Goal: Complete application form

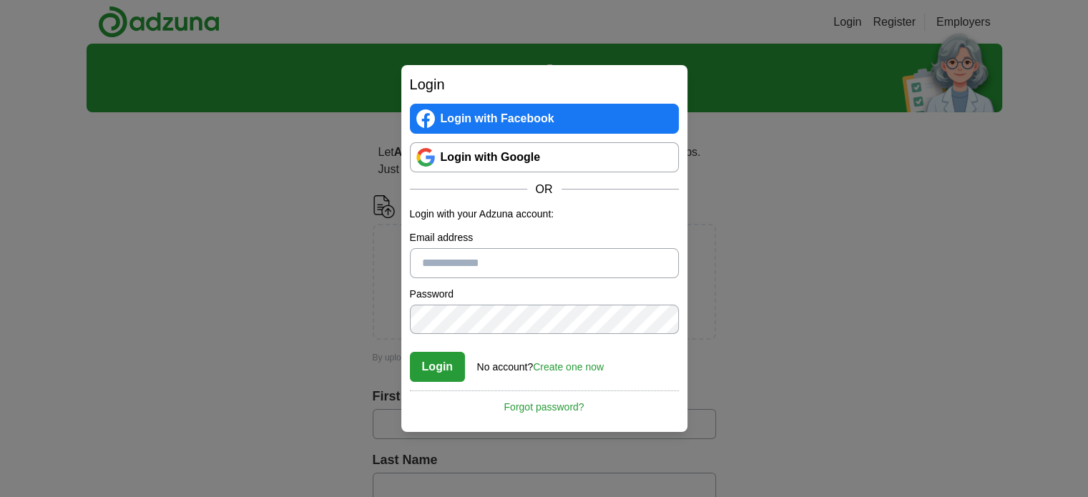
click at [601, 157] on link "Login with Google" at bounding box center [544, 157] width 269 height 30
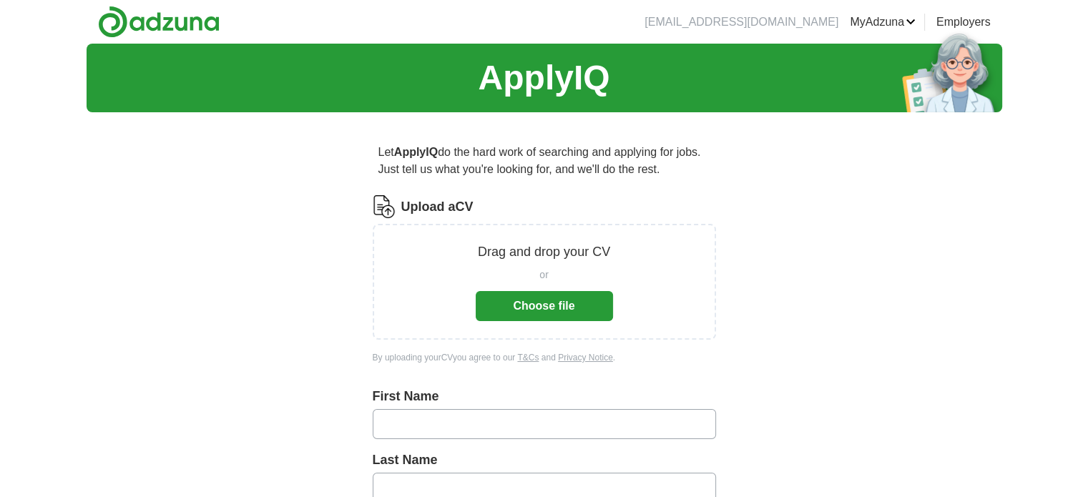
click at [535, 310] on button "Choose file" at bounding box center [544, 306] width 137 height 30
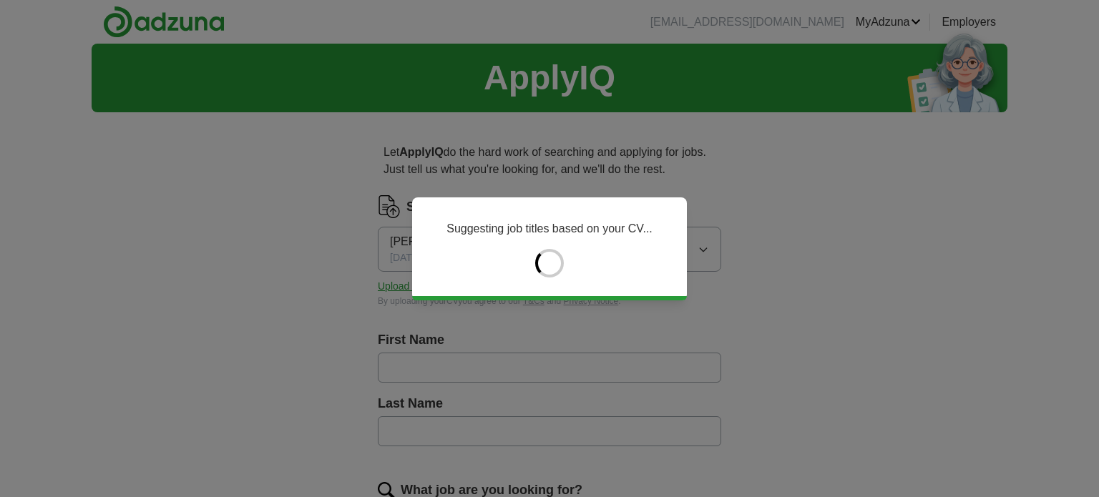
type input "******"
type input "****"
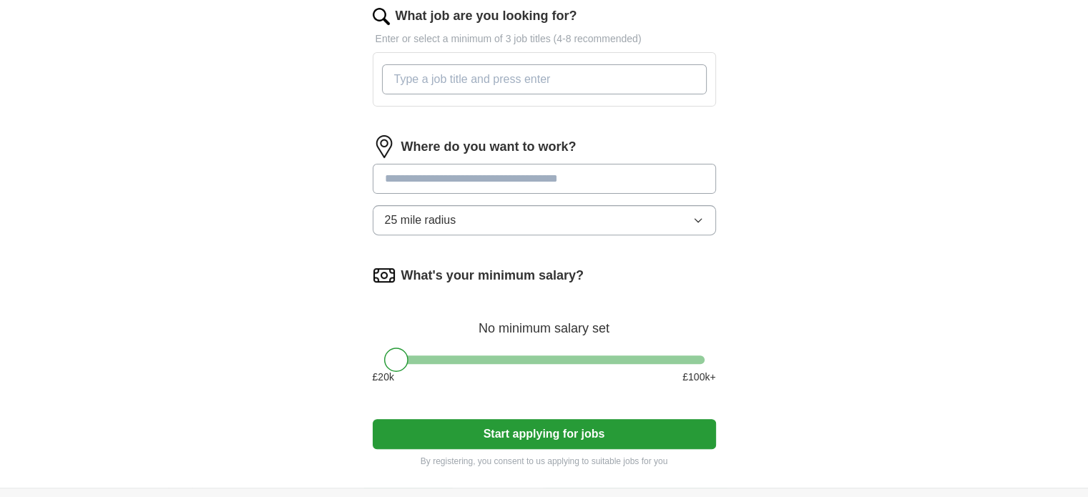
scroll to position [475, 0]
click at [556, 171] on input at bounding box center [544, 178] width 343 height 30
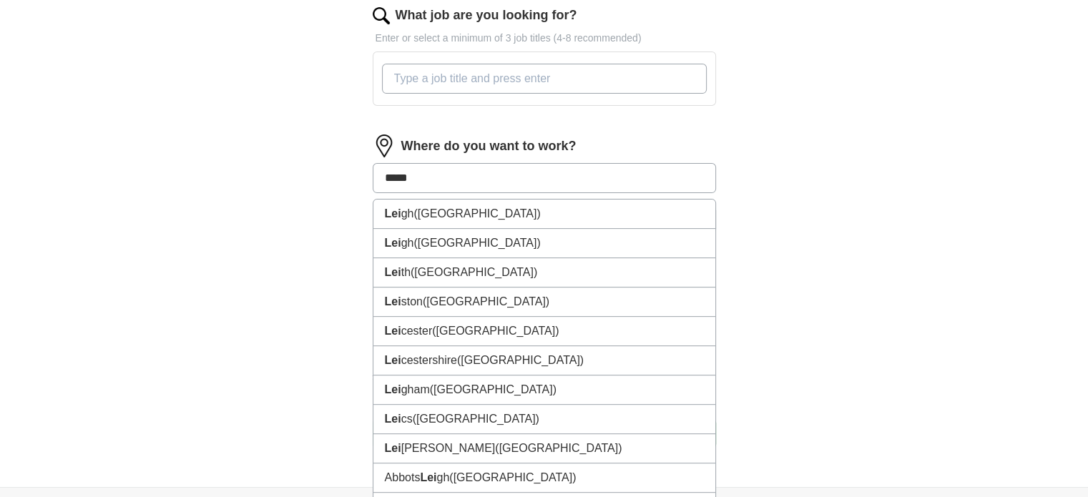
type input "******"
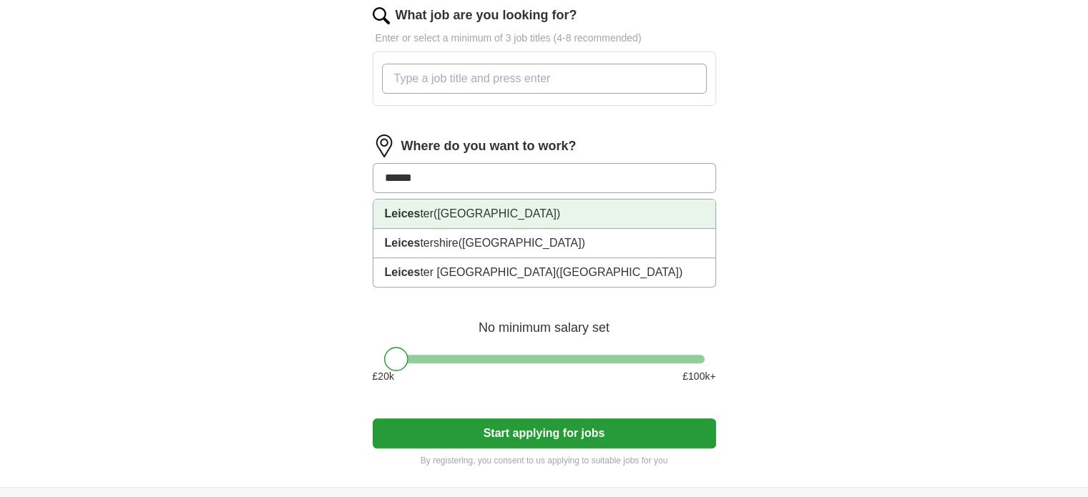
click at [589, 214] on li "Leices ter ([GEOGRAPHIC_DATA])" at bounding box center [544, 214] width 342 height 29
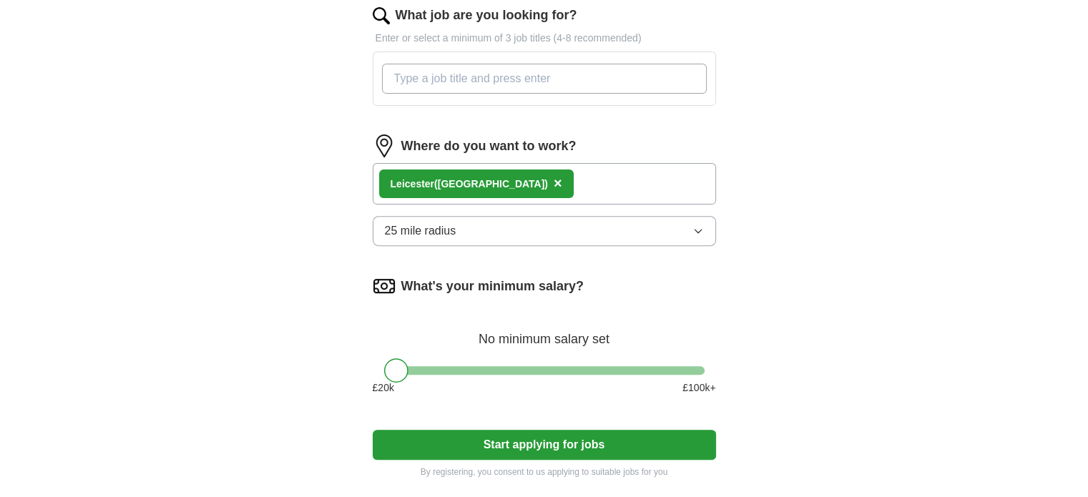
click at [657, 222] on button "25 mile radius" at bounding box center [544, 231] width 343 height 30
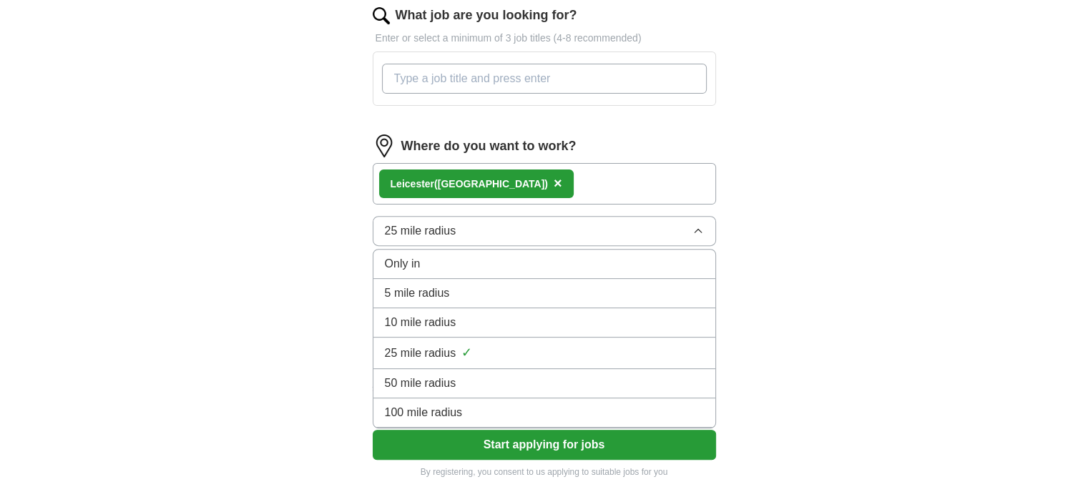
click at [511, 292] on div "5 mile radius" at bounding box center [544, 293] width 319 height 17
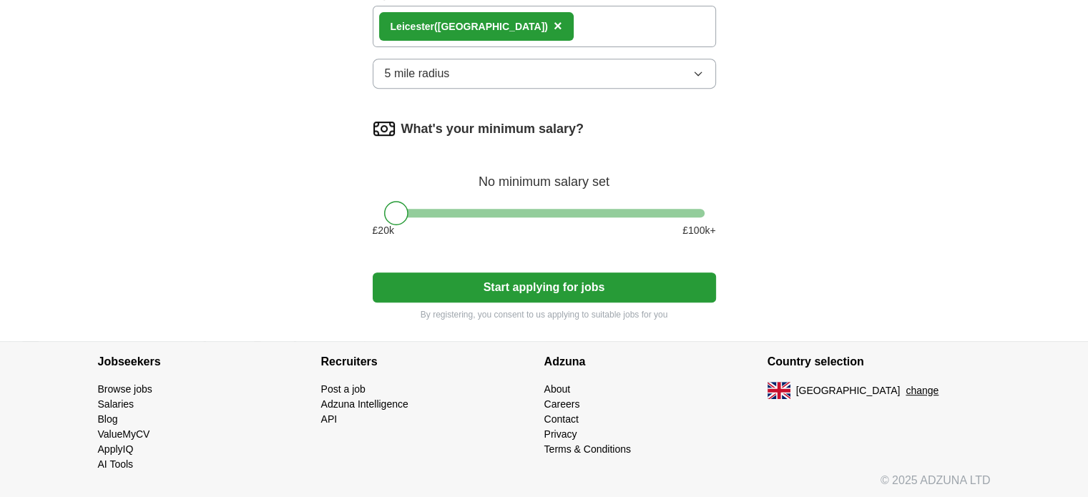
scroll to position [633, 0]
click at [597, 285] on button "Start applying for jobs" at bounding box center [544, 287] width 343 height 30
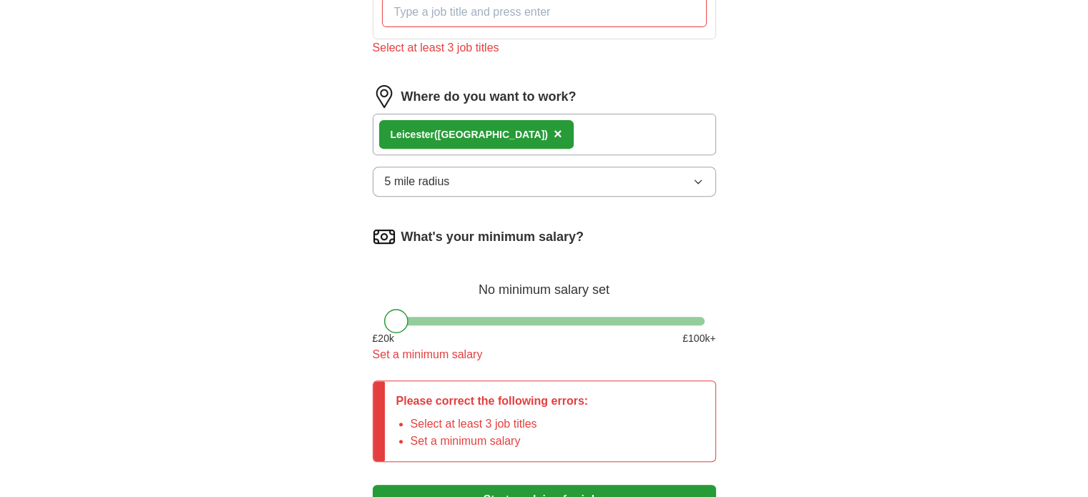
scroll to position [530, 0]
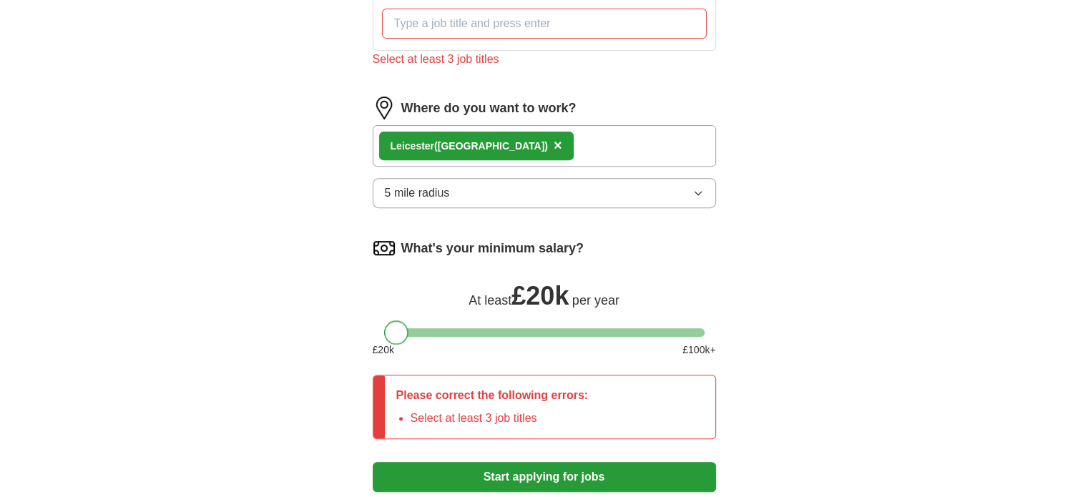
drag, startPoint x: 392, startPoint y: 328, endPoint x: 353, endPoint y: 351, distance: 45.3
click at [353, 351] on div "Let ApplyIQ do the hard work of searching and applying for jobs. Just tell us w…" at bounding box center [544, 62] width 458 height 937
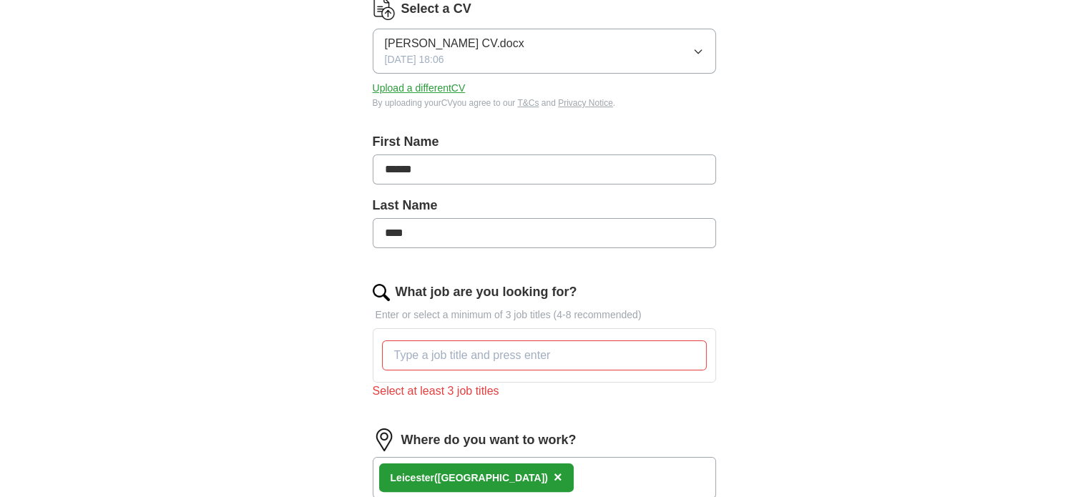
scroll to position [199, 0]
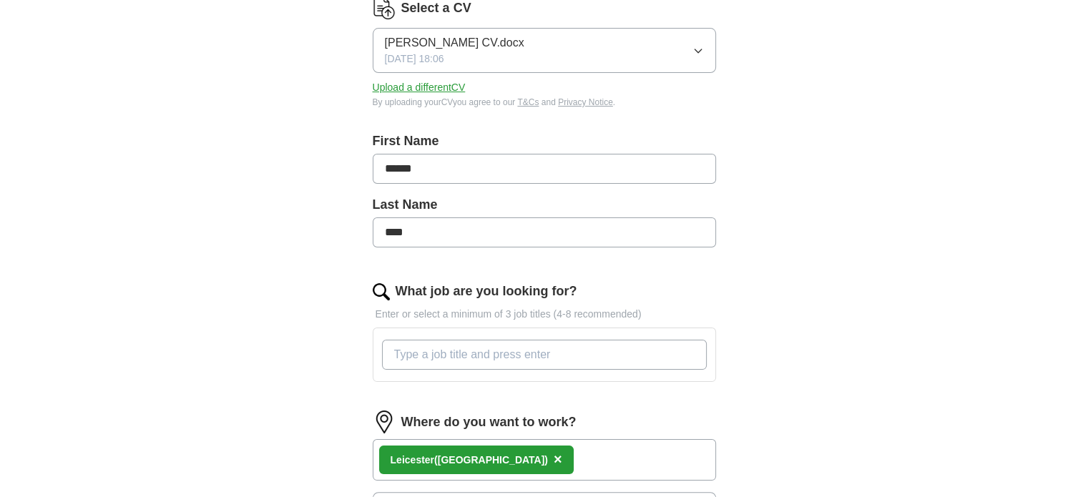
click at [523, 355] on input "What job are you looking for?" at bounding box center [544, 355] width 325 height 30
type input "p"
type input "assistant"
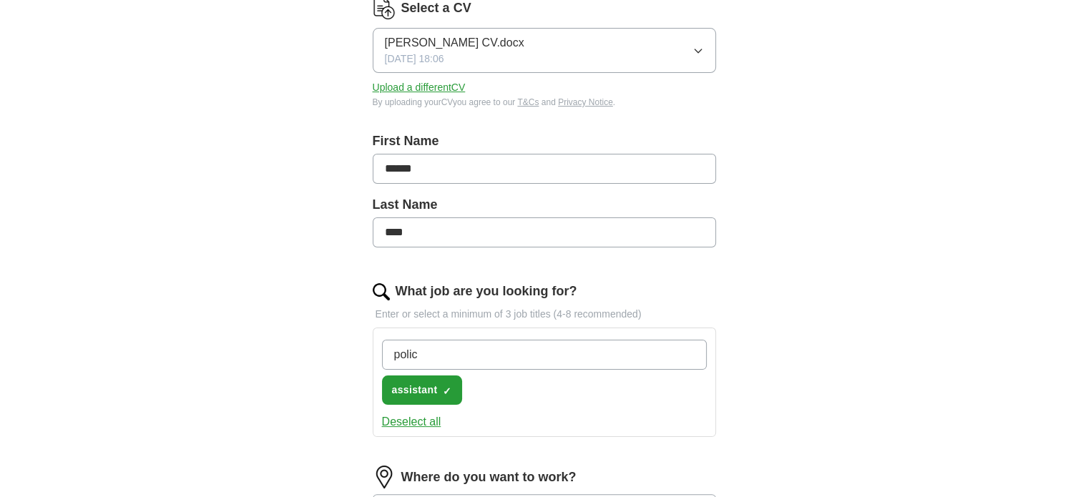
type input "police"
type input "teacher"
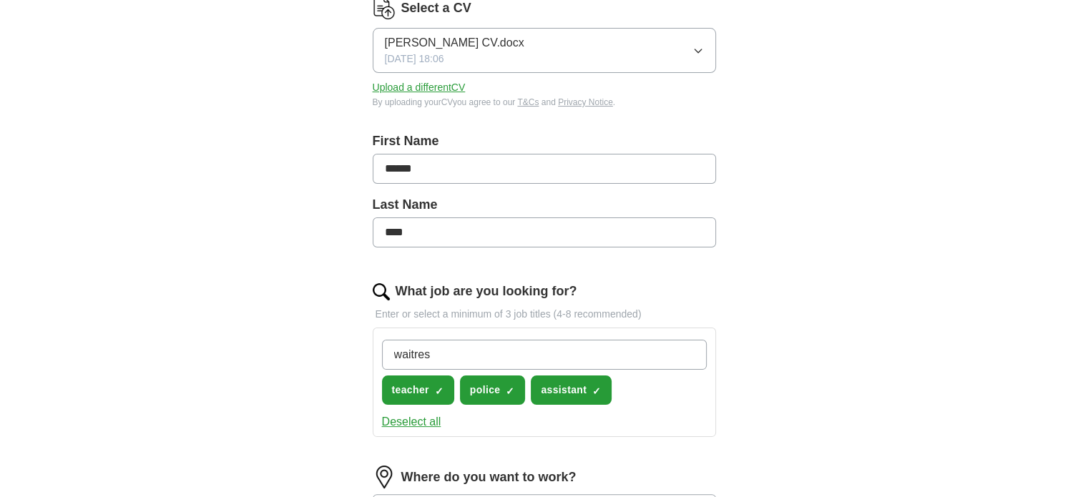
type input "waitress"
type input "barista"
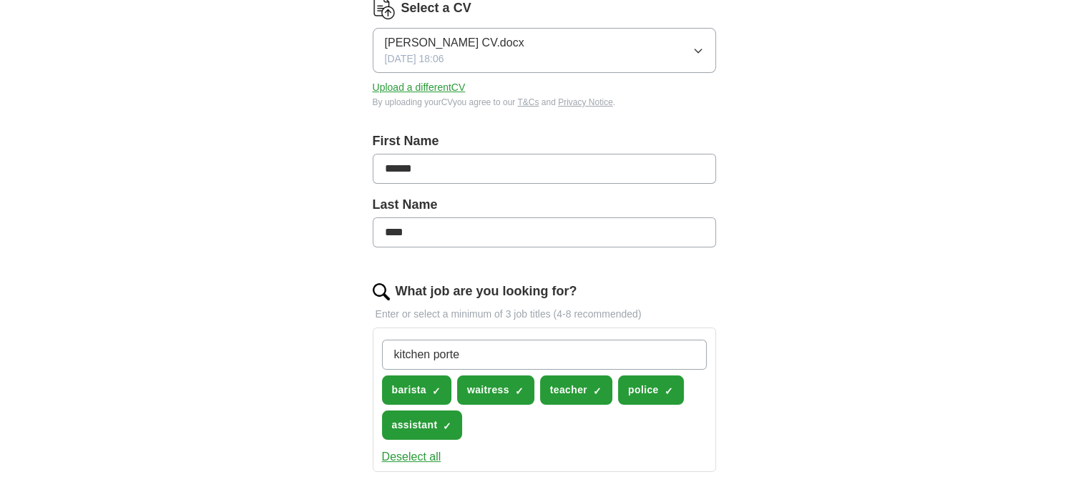
type input "kitchen [PERSON_NAME]"
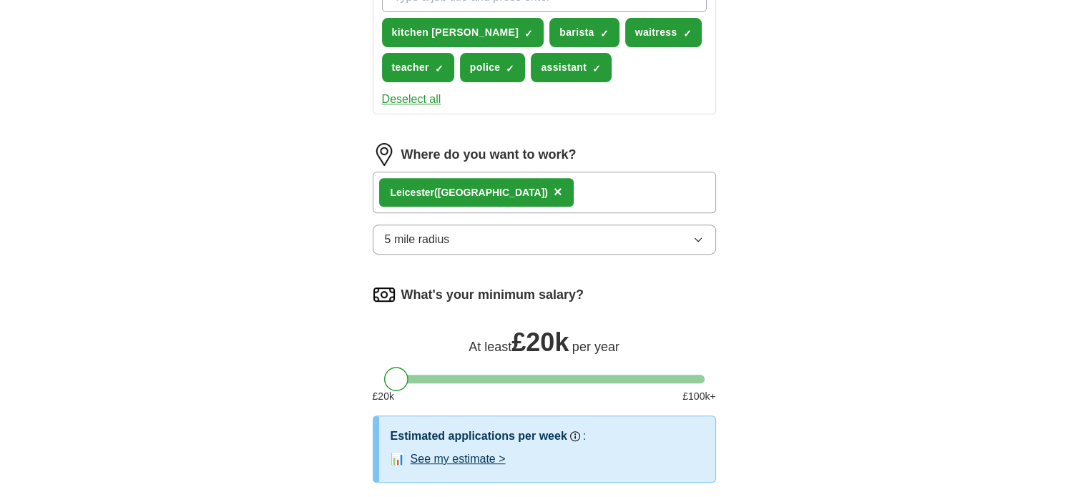
scroll to position [789, 0]
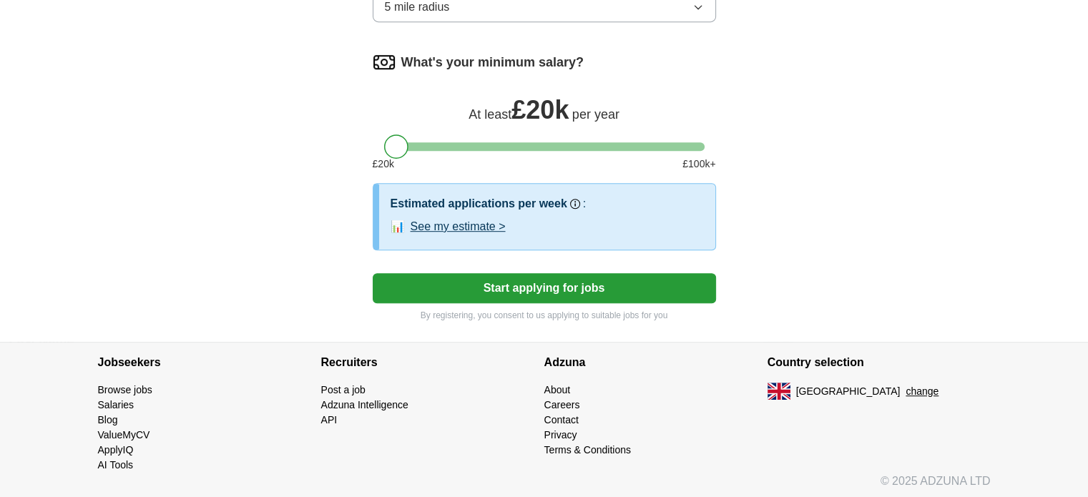
click at [558, 280] on button "Start applying for jobs" at bounding box center [544, 288] width 343 height 30
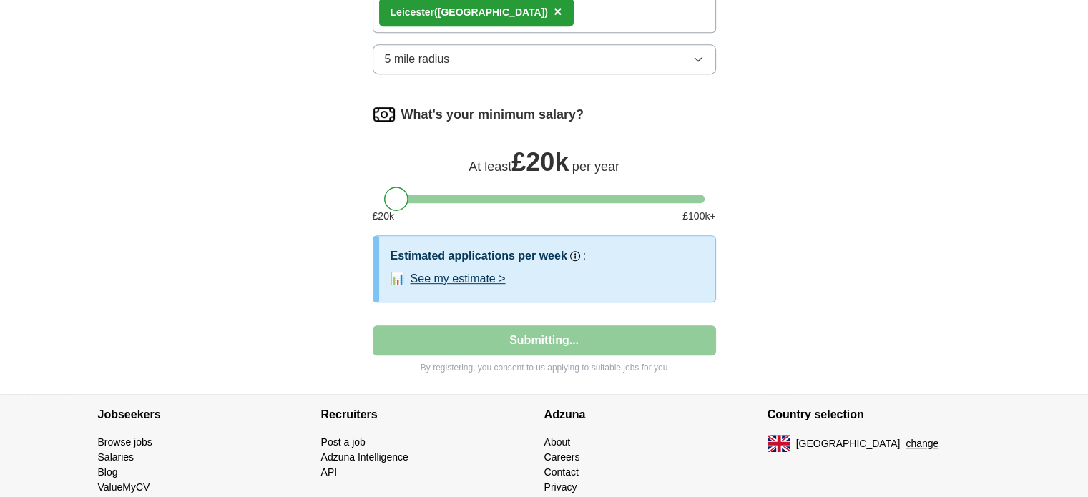
select select "**"
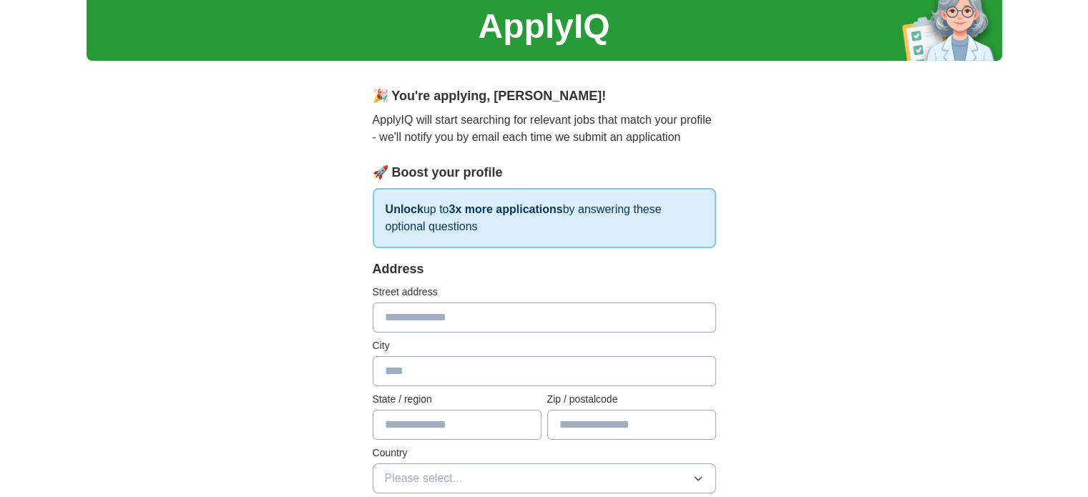
scroll to position [51, 0]
click at [554, 328] on input "text" at bounding box center [544, 318] width 343 height 30
type input "**********"
type input "******"
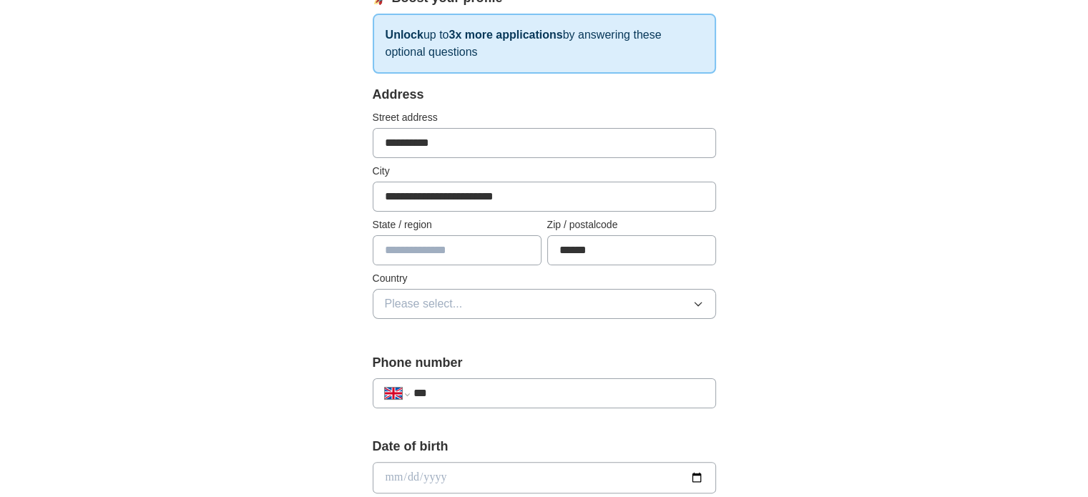
scroll to position [226, 0]
click at [468, 303] on button "Please select..." at bounding box center [544, 304] width 343 height 30
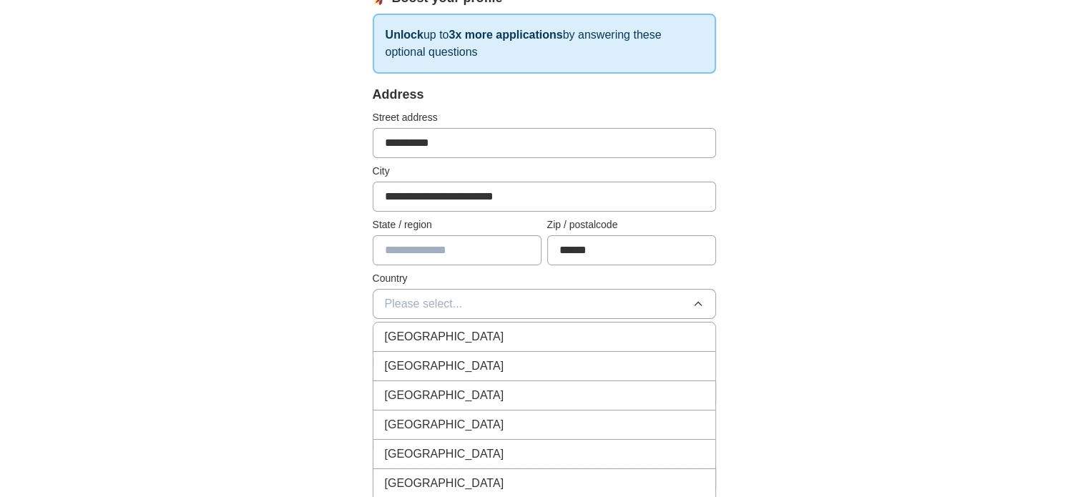
click at [476, 334] on div "[GEOGRAPHIC_DATA]" at bounding box center [544, 336] width 319 height 17
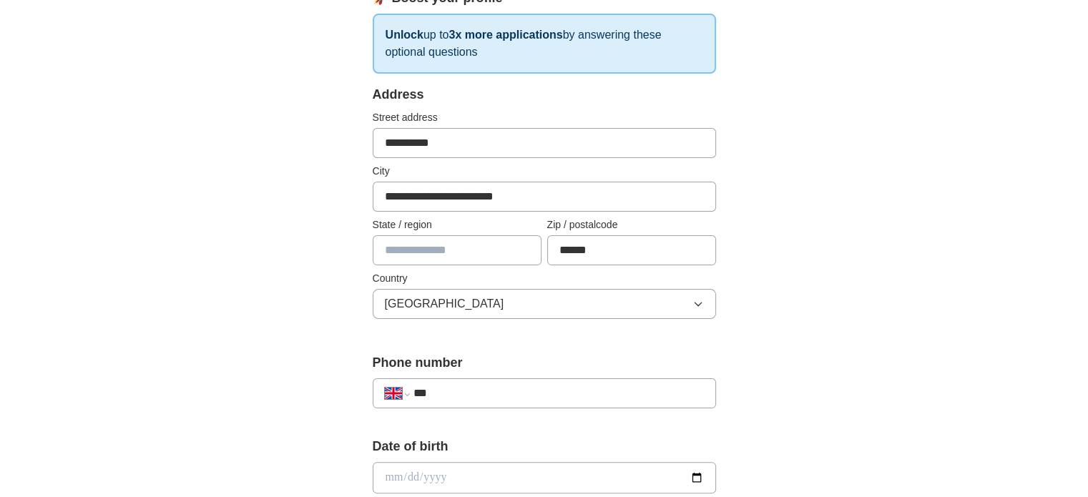
click at [489, 255] on input "text" at bounding box center [457, 250] width 169 height 30
type input "**********"
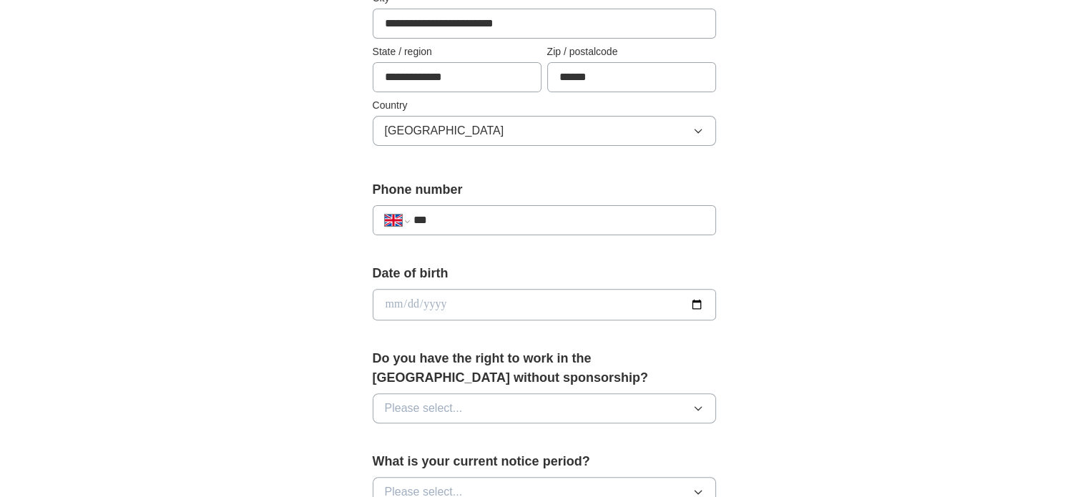
scroll to position [400, 0]
click at [532, 218] on input "***" at bounding box center [558, 219] width 290 height 17
type input "**********"
click at [575, 294] on input "date" at bounding box center [544, 303] width 343 height 31
click at [574, 297] on input "date" at bounding box center [544, 303] width 343 height 31
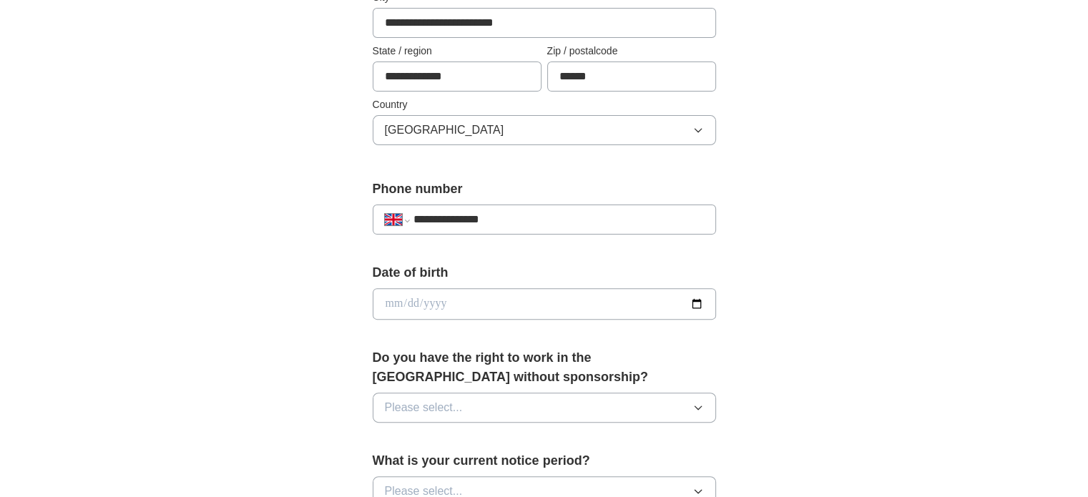
click at [400, 307] on input "date" at bounding box center [544, 303] width 343 height 31
type input "**********"
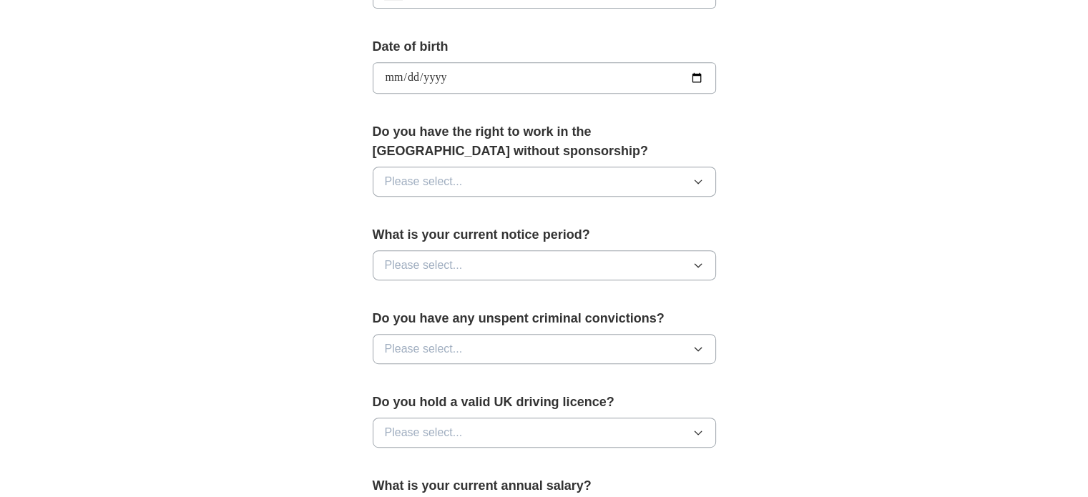
scroll to position [637, 0]
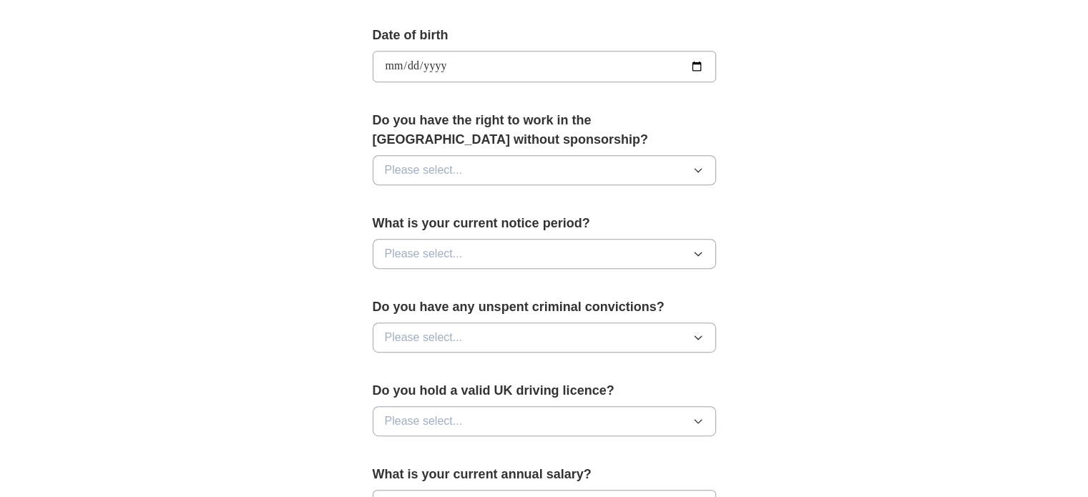
click at [511, 168] on button "Please select..." at bounding box center [544, 170] width 343 height 30
click at [509, 195] on div "Yes" at bounding box center [544, 203] width 319 height 17
click at [608, 323] on button "Please select..." at bounding box center [544, 338] width 343 height 30
click at [515, 396] on div "No" at bounding box center [544, 399] width 319 height 17
click at [554, 250] on button "Please select..." at bounding box center [544, 254] width 343 height 30
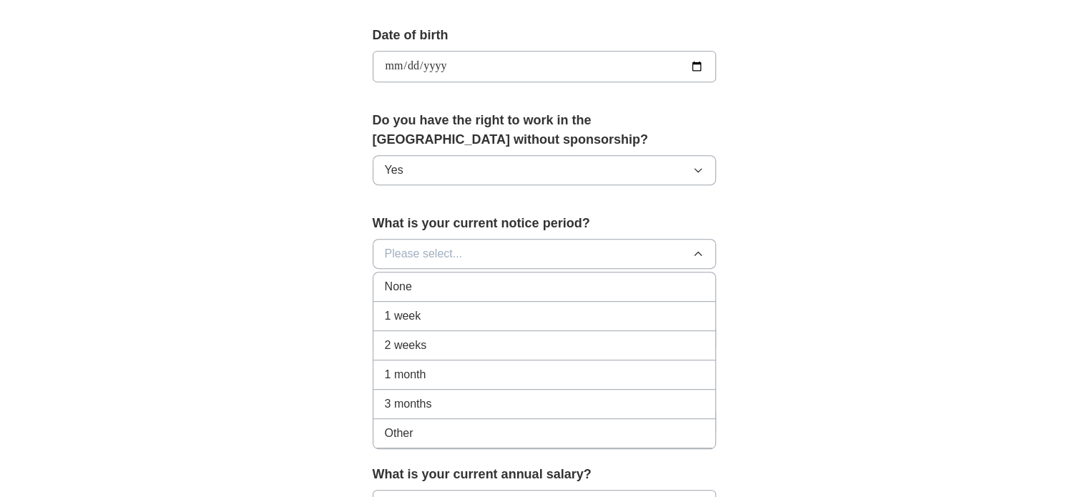
click at [544, 283] on div "None" at bounding box center [544, 286] width 319 height 17
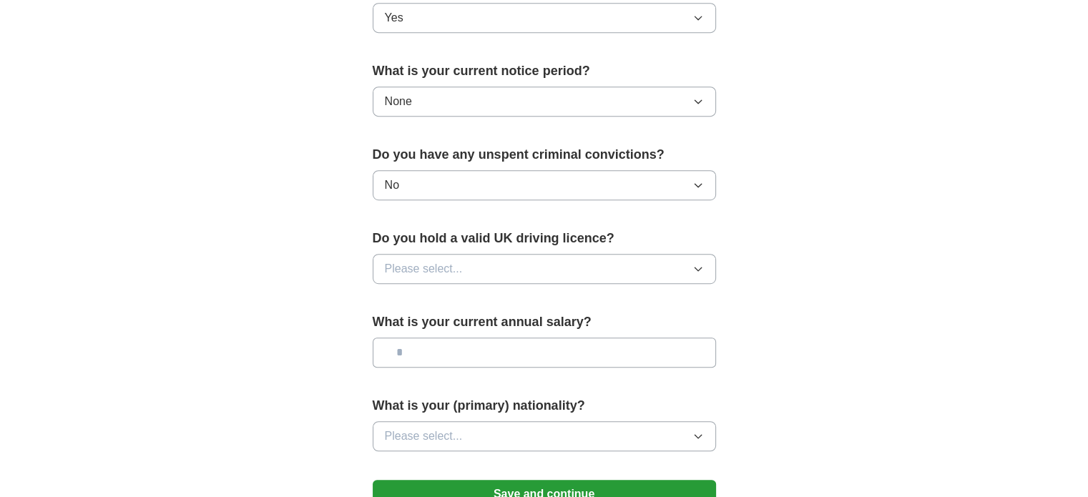
scroll to position [809, 0]
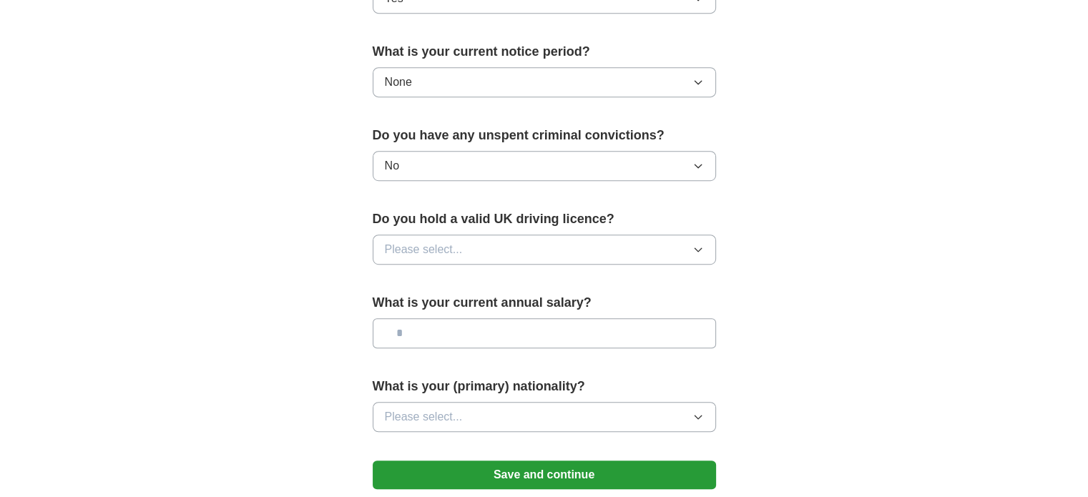
click at [452, 245] on span "Please select..." at bounding box center [424, 249] width 78 height 17
click at [489, 288] on li "Yes" at bounding box center [544, 282] width 342 height 29
click at [537, 328] on input "text" at bounding box center [544, 333] width 343 height 30
type input "**"
click at [553, 412] on button "Please select..." at bounding box center [544, 417] width 343 height 30
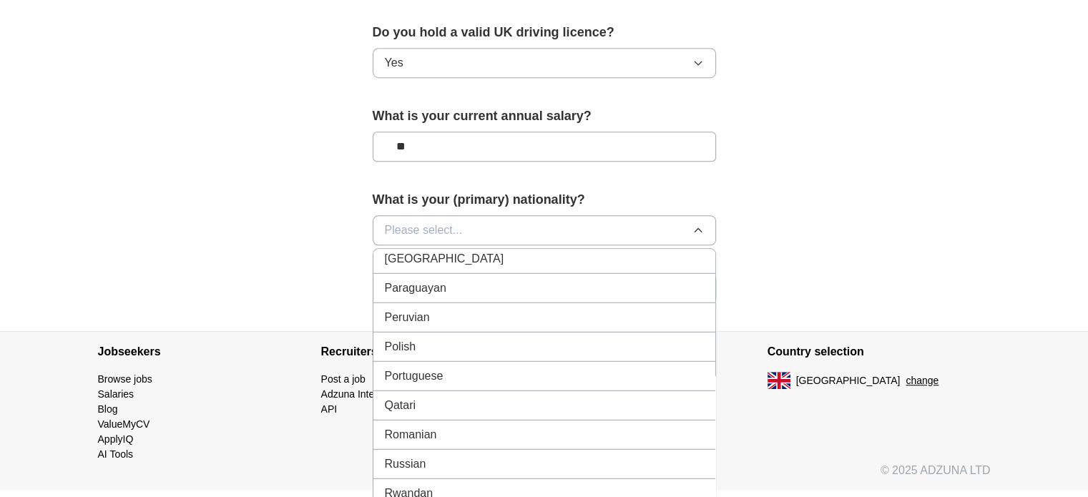
scroll to position [4051, 0]
click at [455, 426] on div "Romanian" at bounding box center [544, 434] width 319 height 17
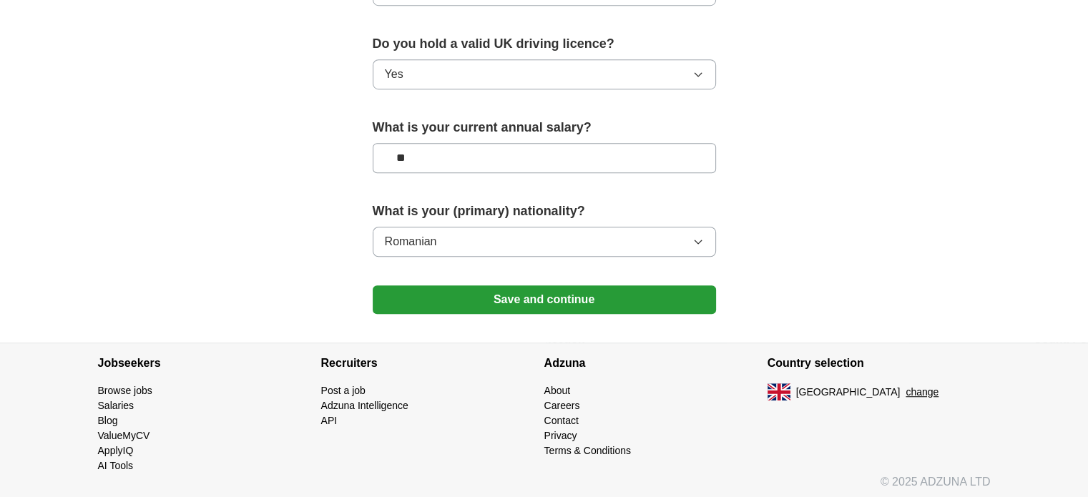
click at [529, 293] on button "Save and continue" at bounding box center [544, 299] width 343 height 29
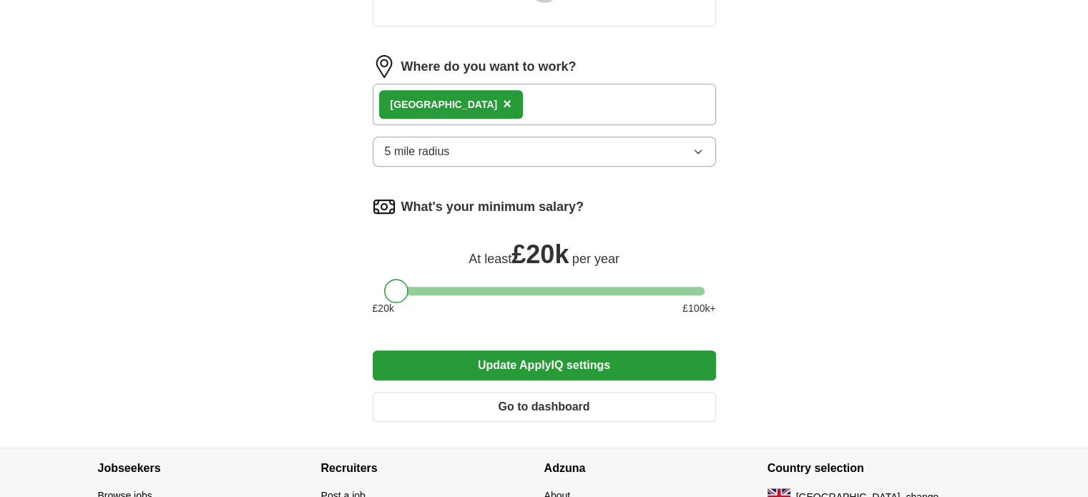
scroll to position [718, 0]
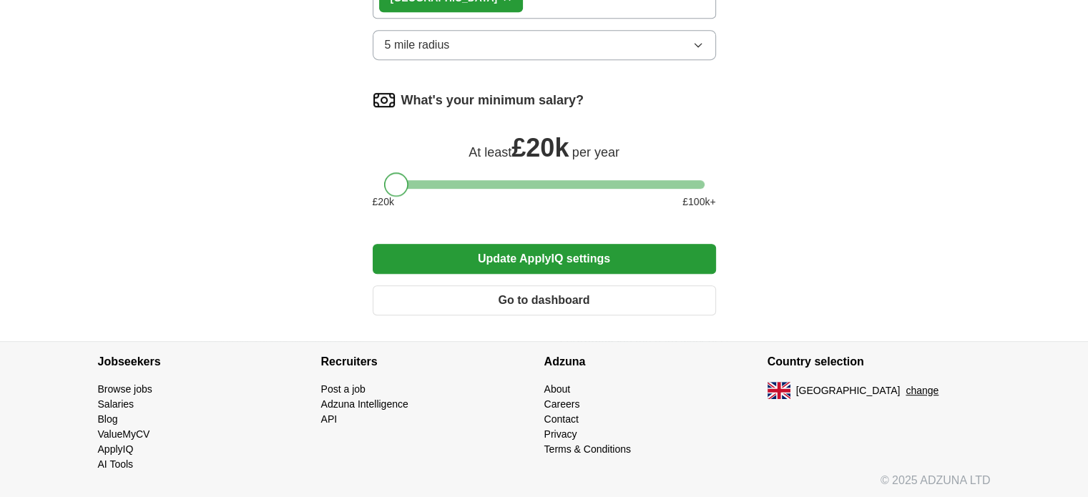
drag, startPoint x: 395, startPoint y: 185, endPoint x: 268, endPoint y: 204, distance: 128.8
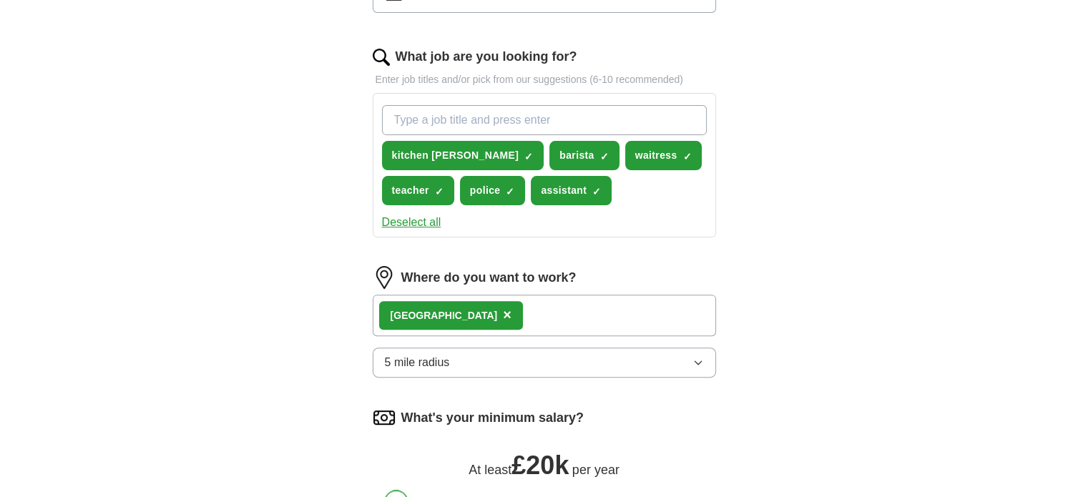
scroll to position [434, 0]
click at [517, 117] on input "What job are you looking for?" at bounding box center [544, 119] width 325 height 30
type input "chef"
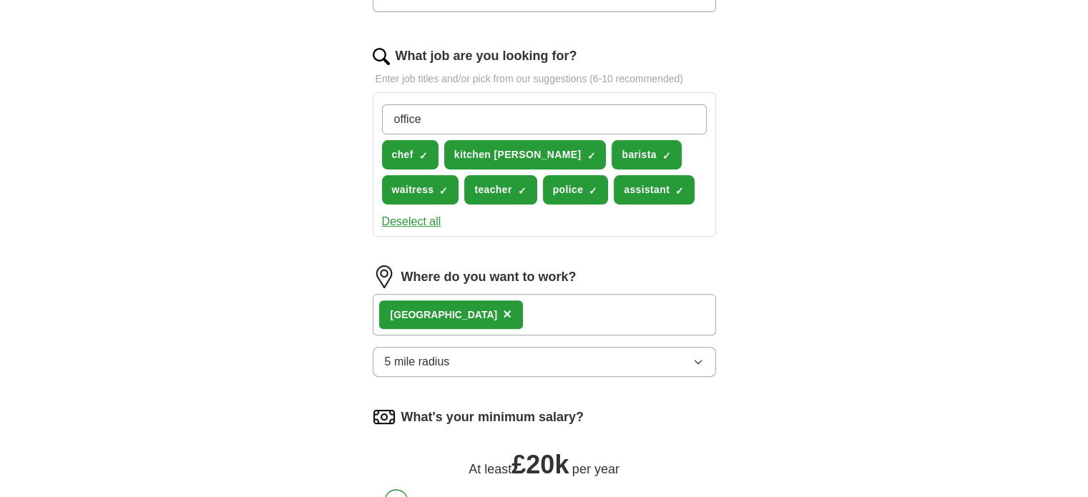
type input "officer"
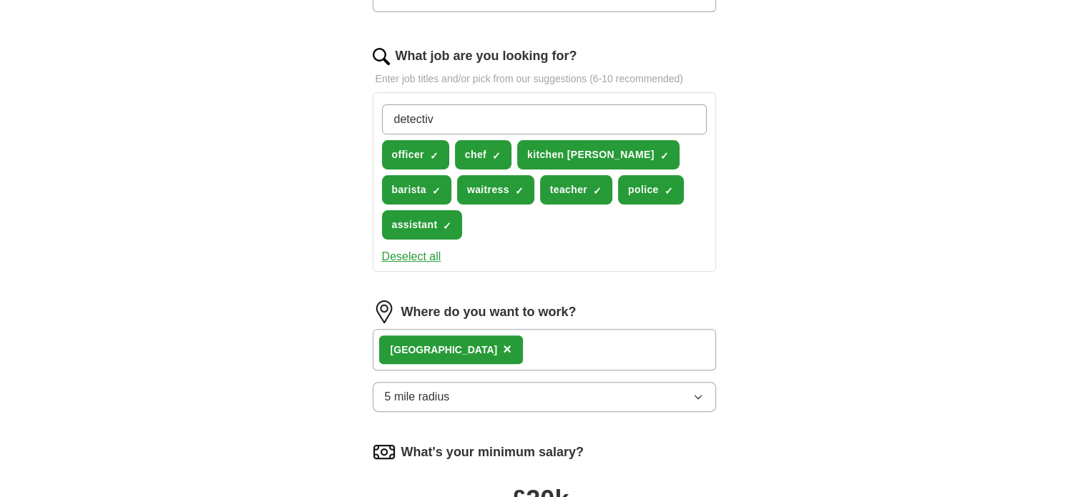
type input "detective"
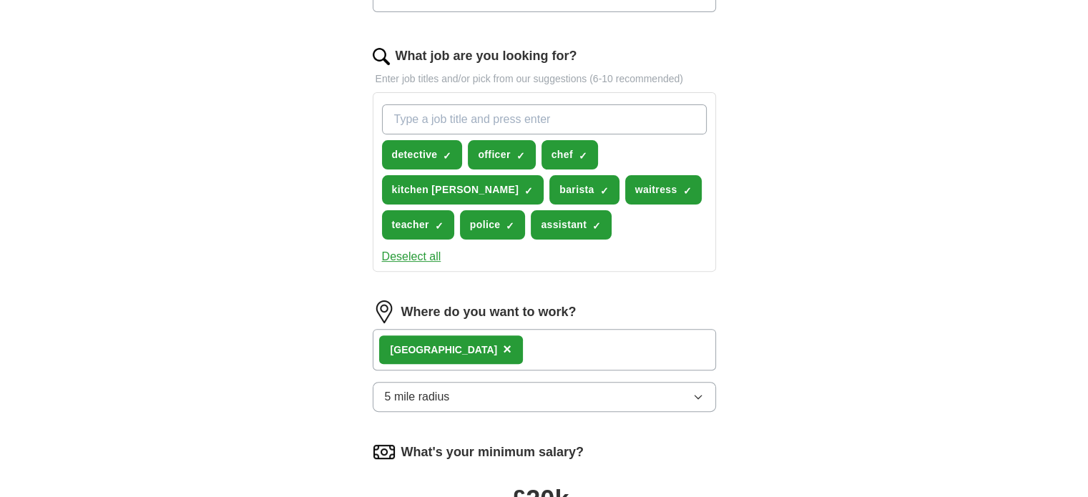
scroll to position [785, 0]
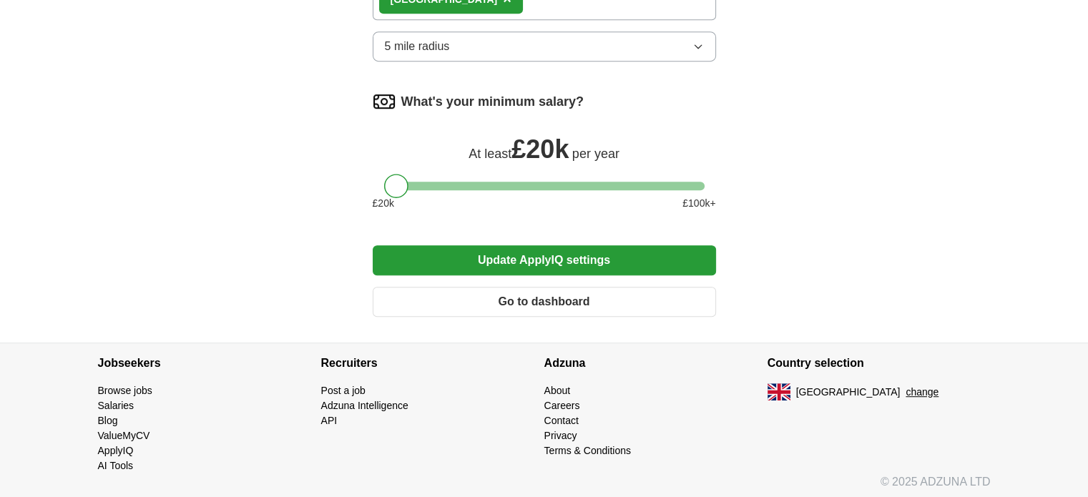
click at [543, 252] on button "Update ApplyIQ settings" at bounding box center [544, 260] width 343 height 30
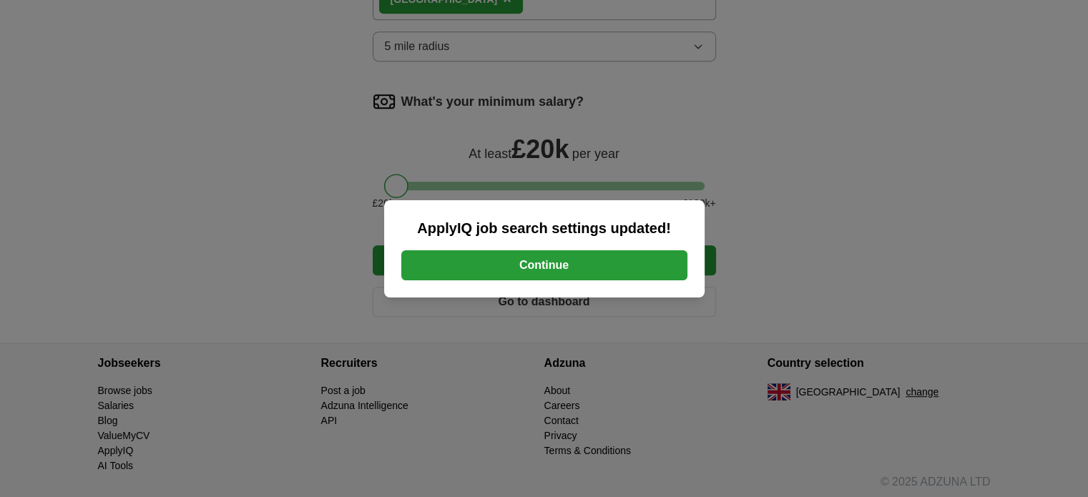
click at [548, 260] on button "Continue" at bounding box center [544, 265] width 286 height 30
